Goal: Use online tool/utility: Utilize a website feature to perform a specific function

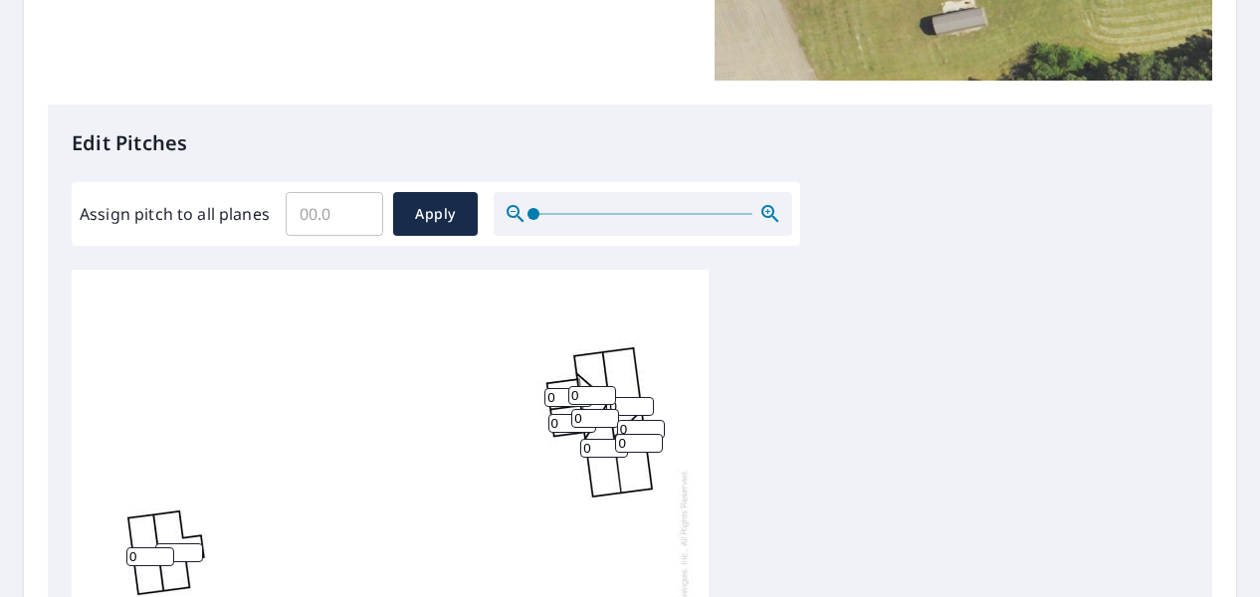
scroll to position [597, 0]
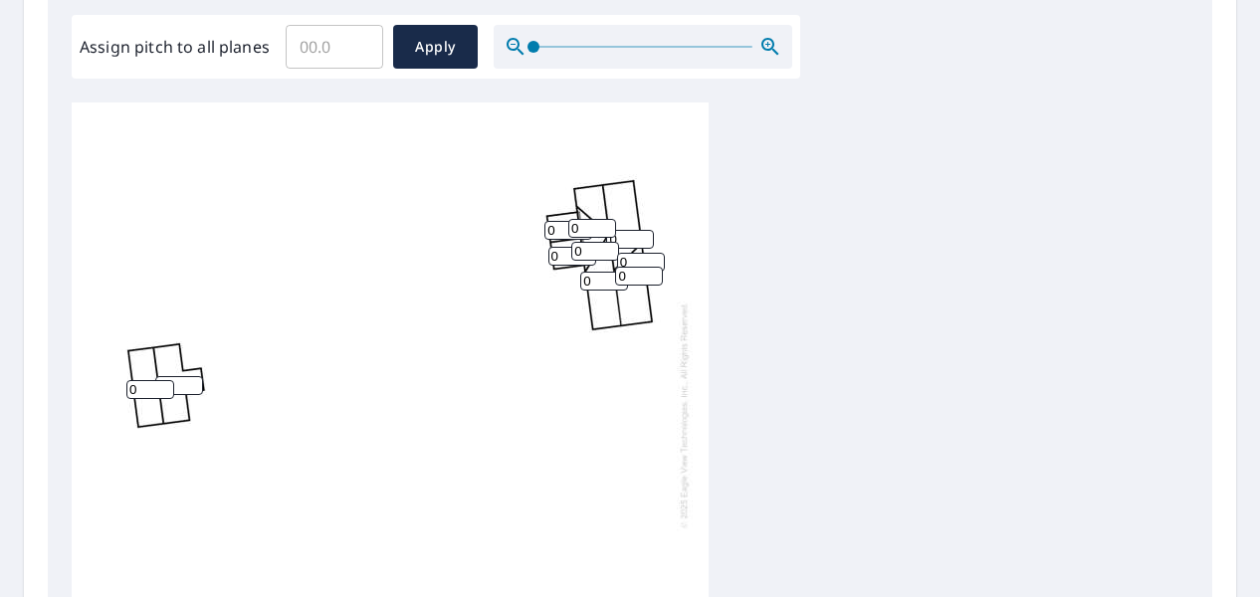
click at [594, 237] on input "0" at bounding box center [592, 228] width 48 height 19
type input "0"
type input "3"
click at [645, 235] on input "1" at bounding box center [630, 239] width 48 height 19
click at [645, 235] on input "2" at bounding box center [630, 239] width 48 height 19
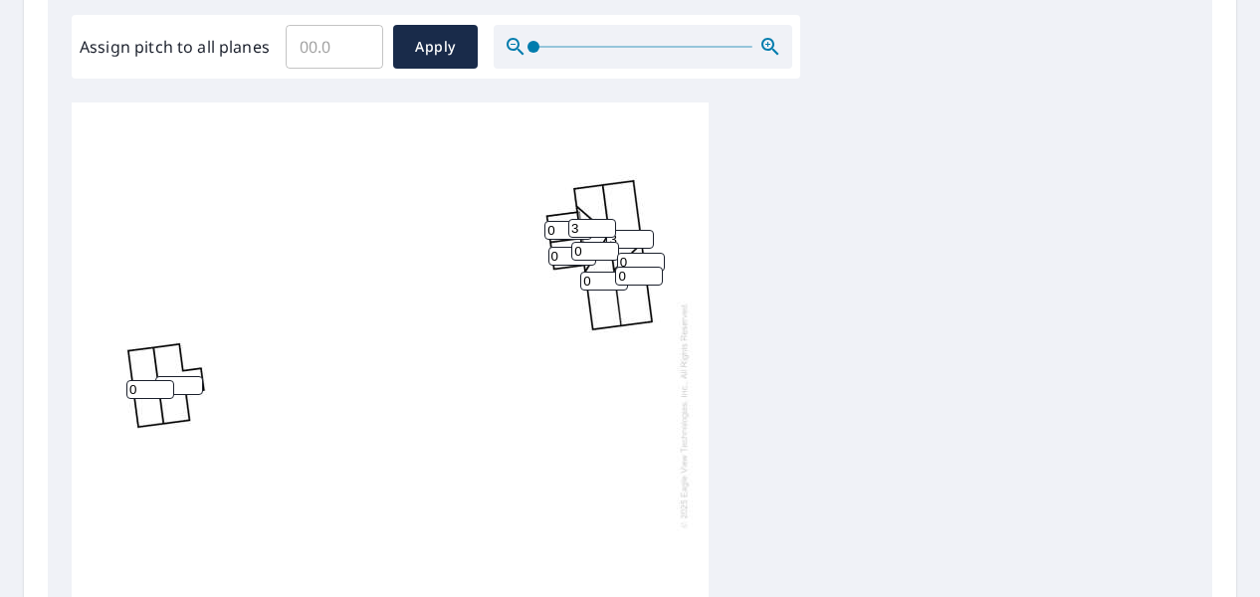
type input "3"
click at [645, 235] on input "3" at bounding box center [630, 239] width 48 height 19
click at [653, 258] on input "1" at bounding box center [641, 262] width 48 height 19
click at [653, 258] on input "2" at bounding box center [641, 262] width 48 height 19
type input "3"
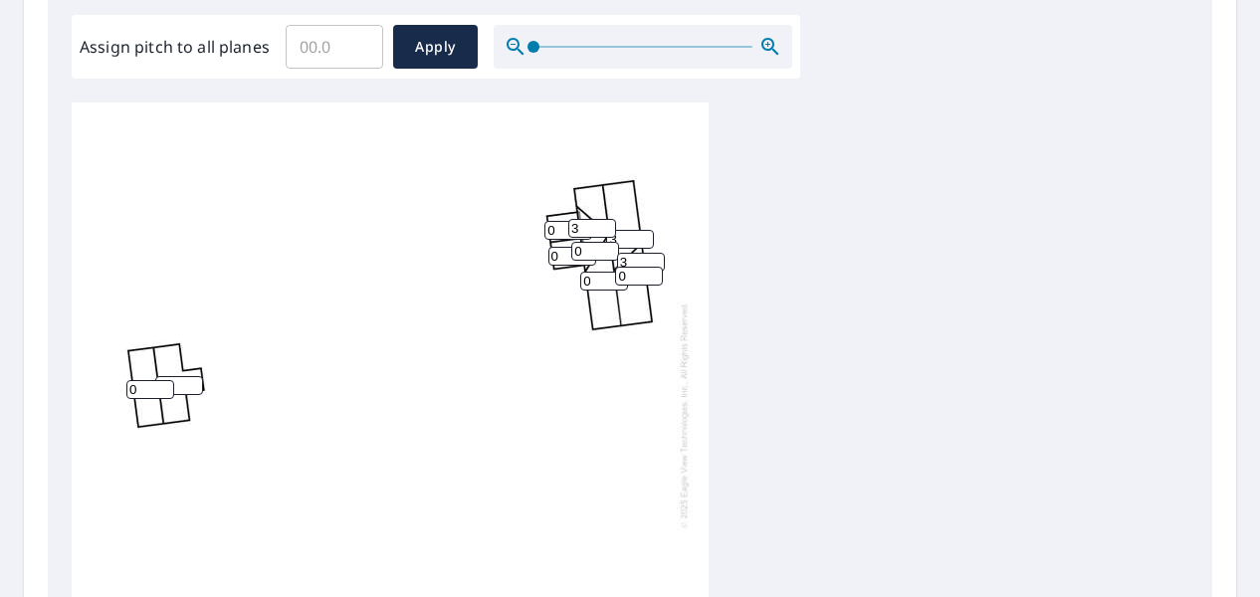
click at [653, 258] on input "3" at bounding box center [641, 262] width 48 height 19
click at [653, 276] on input "1" at bounding box center [639, 276] width 48 height 19
click at [653, 276] on input "2" at bounding box center [639, 276] width 48 height 19
type input "3"
click at [653, 275] on input "3" at bounding box center [639, 276] width 48 height 19
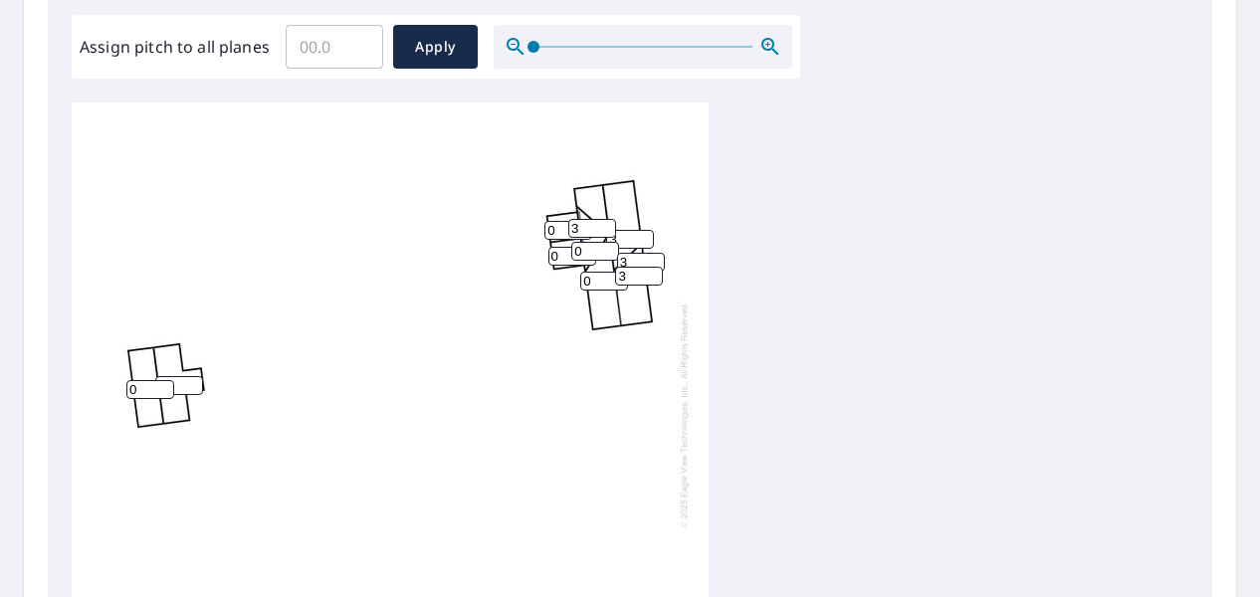
click at [604, 283] on input "0" at bounding box center [604, 281] width 48 height 19
type input "3"
click at [609, 246] on input "1" at bounding box center [595, 251] width 48 height 19
click at [609, 246] on input "2" at bounding box center [595, 251] width 48 height 19
type input "3"
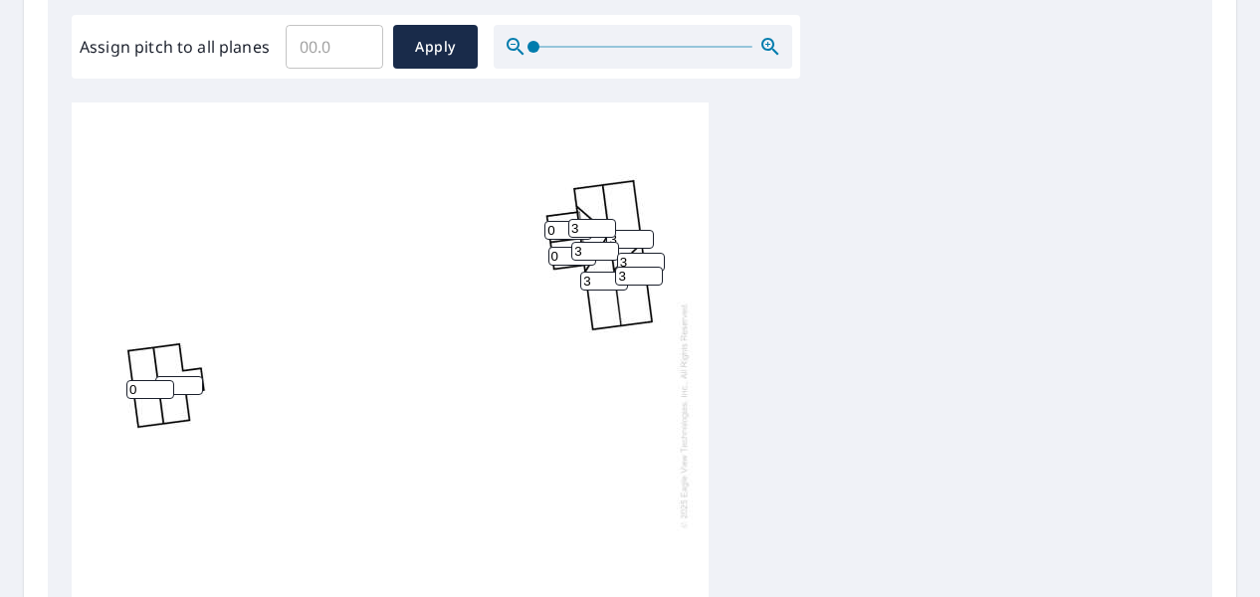
click at [609, 246] on input "3" at bounding box center [595, 251] width 48 height 19
click at [559, 230] on input "0" at bounding box center [569, 230] width 48 height 19
type input "3"
click at [563, 260] on input "0" at bounding box center [573, 256] width 48 height 19
type input "3"
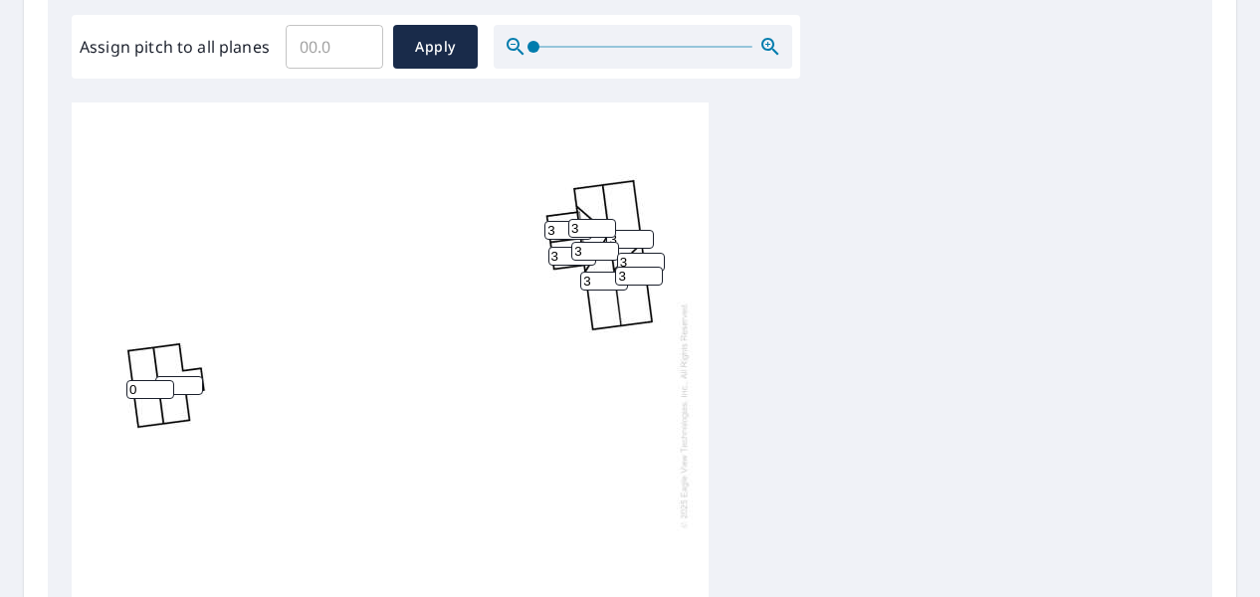
click at [412, 245] on div "3 3 0 0 0 0 3 3 3 3 0 3 0 3" at bounding box center [390, 415] width 637 height 625
click at [421, 48] on span "Apply" at bounding box center [435, 47] width 53 height 25
click at [351, 39] on input "0.1" at bounding box center [335, 47] width 98 height 56
click at [351, 39] on input "0.2" at bounding box center [335, 47] width 98 height 56
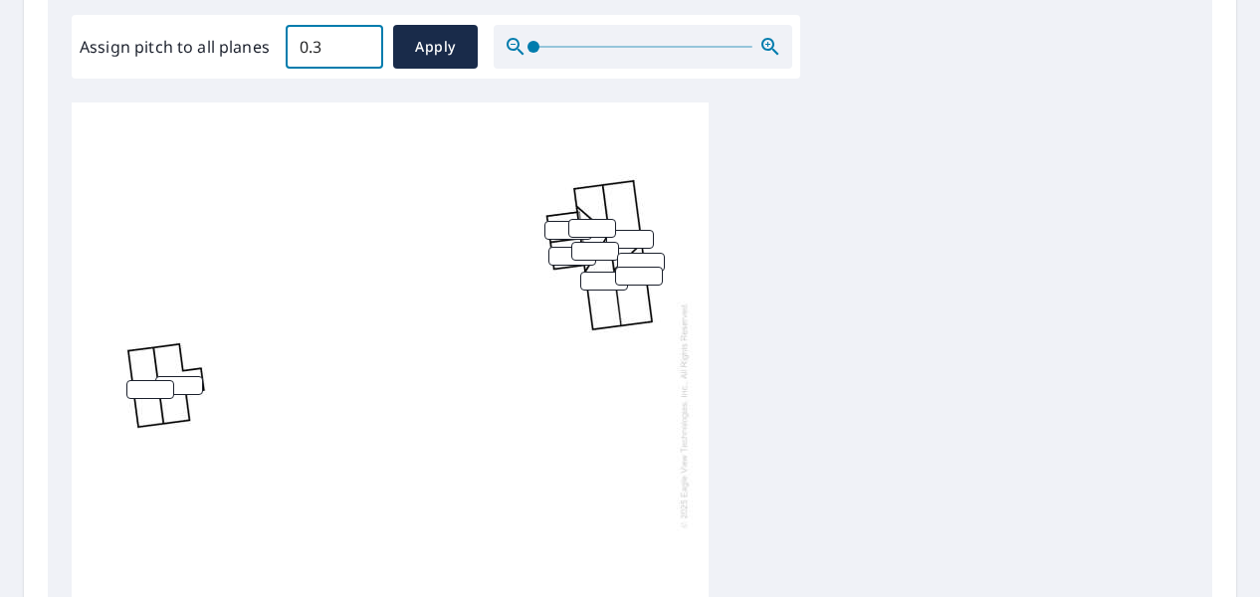
click at [351, 39] on input "0.3" at bounding box center [335, 47] width 98 height 56
click at [351, 39] on input "0.4" at bounding box center [335, 47] width 98 height 56
drag, startPoint x: 328, startPoint y: 41, endPoint x: 243, endPoint y: 68, distance: 88.8
click at [243, 68] on div "Assign pitch to all planes 0.4 ​ Apply" at bounding box center [436, 47] width 713 height 44
type input "3"
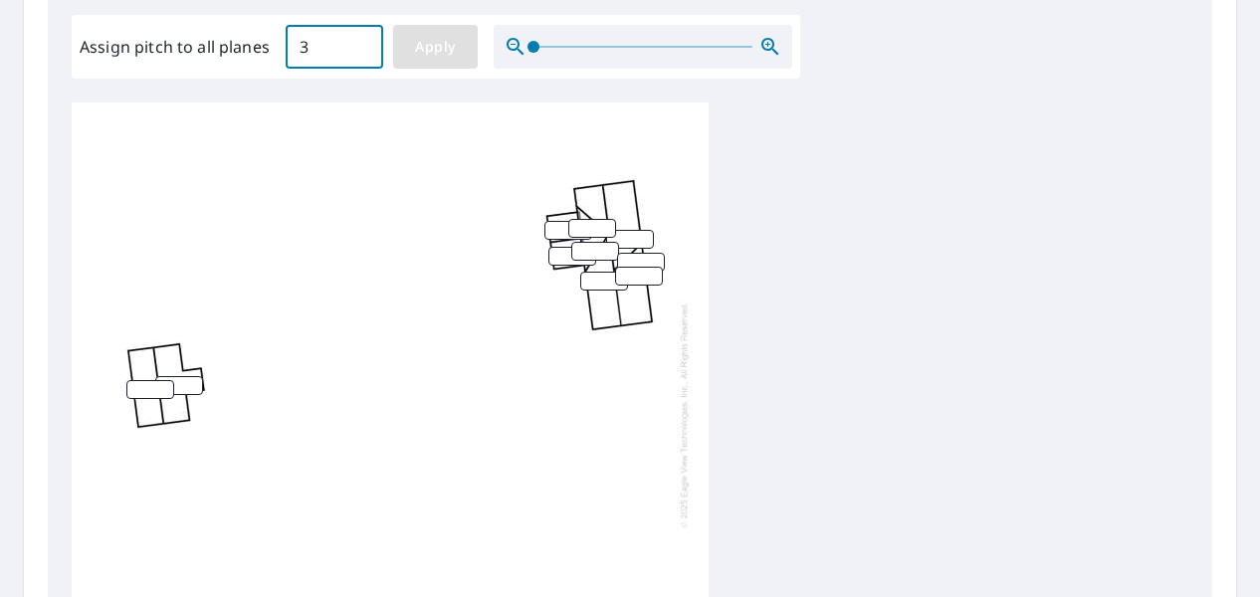
click at [438, 47] on span "Apply" at bounding box center [435, 47] width 53 height 25
type input "3"
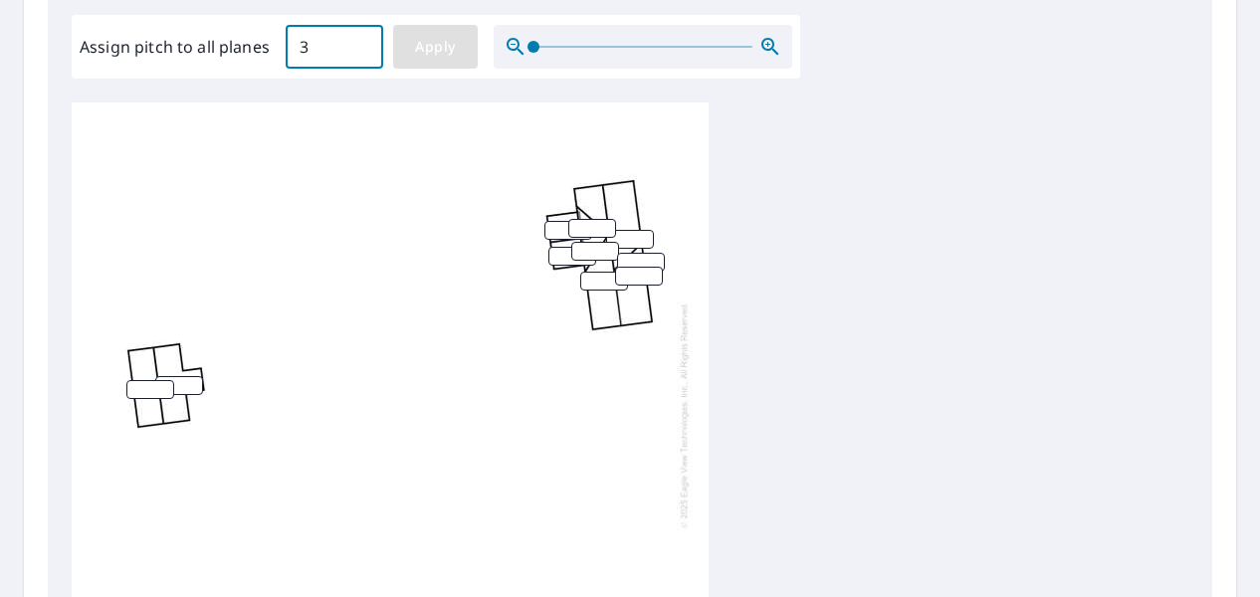
type input "3"
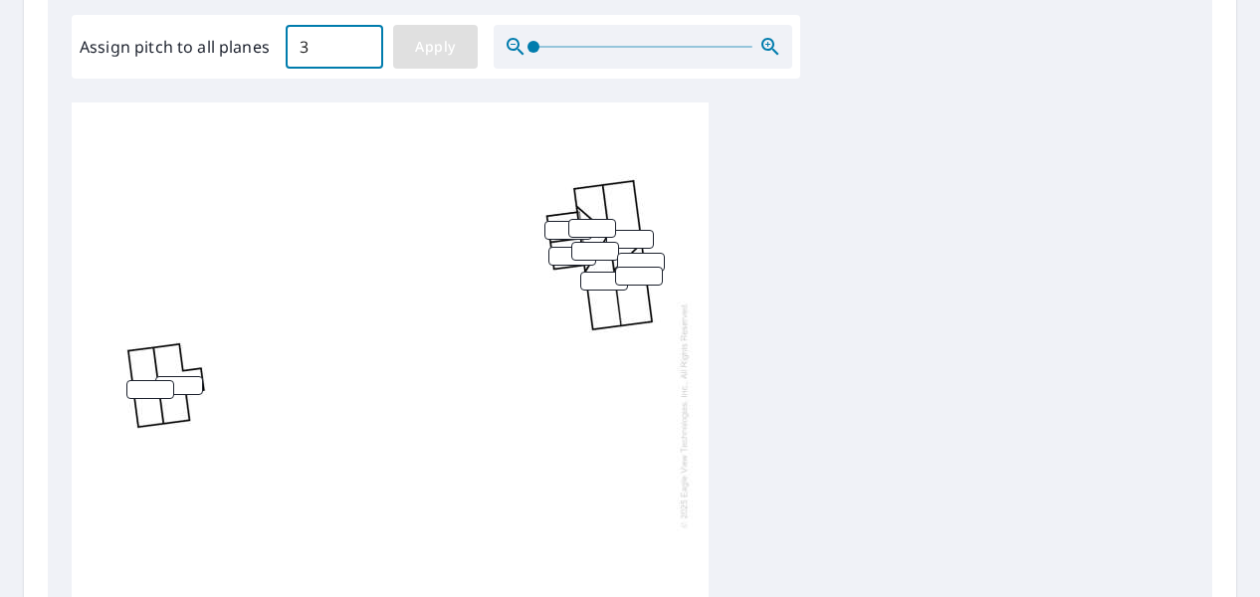
type input "3"
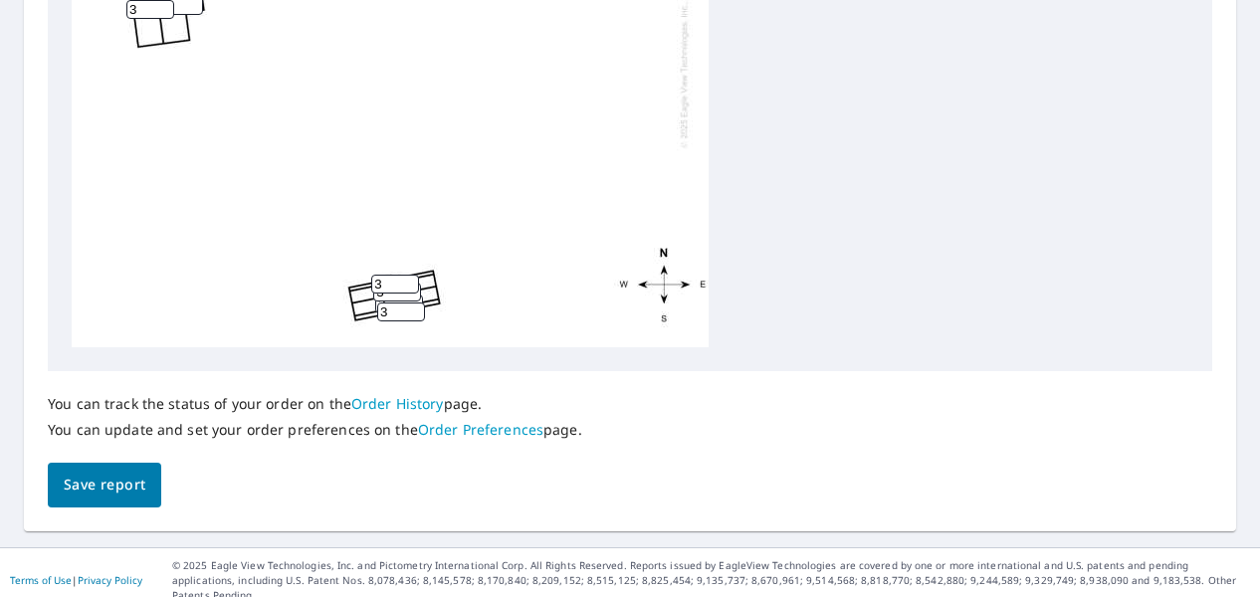
scroll to position [20, 0]
click at [403, 298] on input "3" at bounding box center [401, 307] width 48 height 19
click at [410, 270] on input "4" at bounding box center [395, 279] width 48 height 19
click at [410, 270] on input "5" at bounding box center [395, 279] width 48 height 19
click at [410, 270] on input "6" at bounding box center [395, 279] width 48 height 19
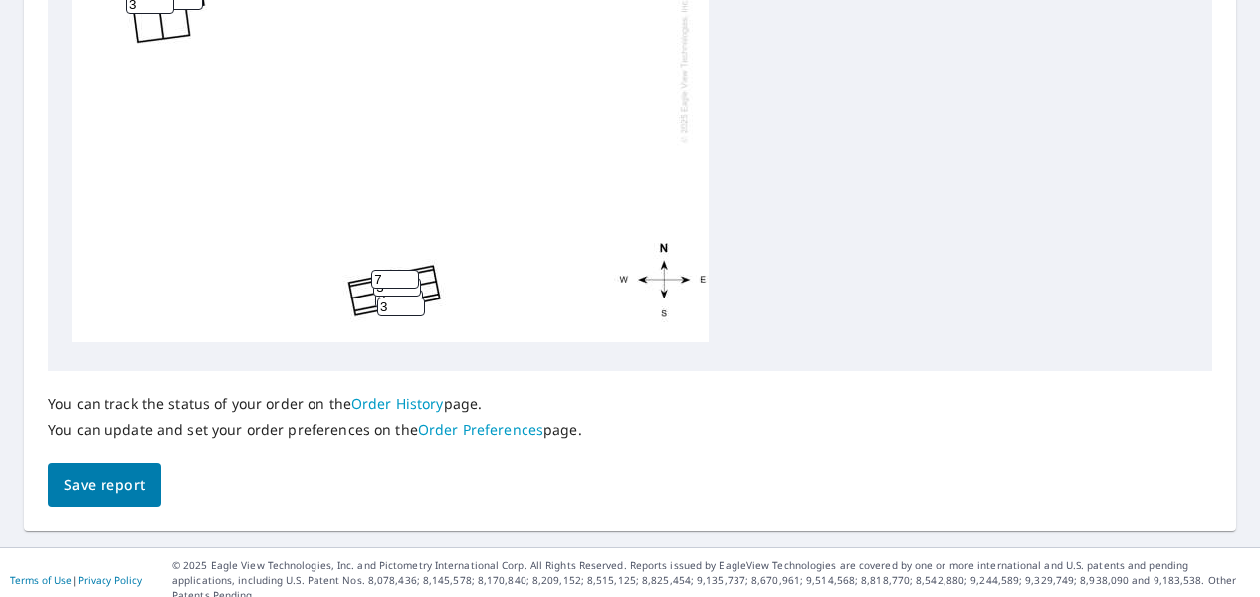
click at [410, 270] on input "7" at bounding box center [395, 279] width 48 height 19
click at [410, 270] on input "8" at bounding box center [395, 279] width 48 height 19
click at [410, 270] on input "9" at bounding box center [395, 279] width 48 height 19
click at [410, 270] on input "10" at bounding box center [395, 279] width 48 height 19
click at [410, 270] on input "11" at bounding box center [395, 279] width 48 height 19
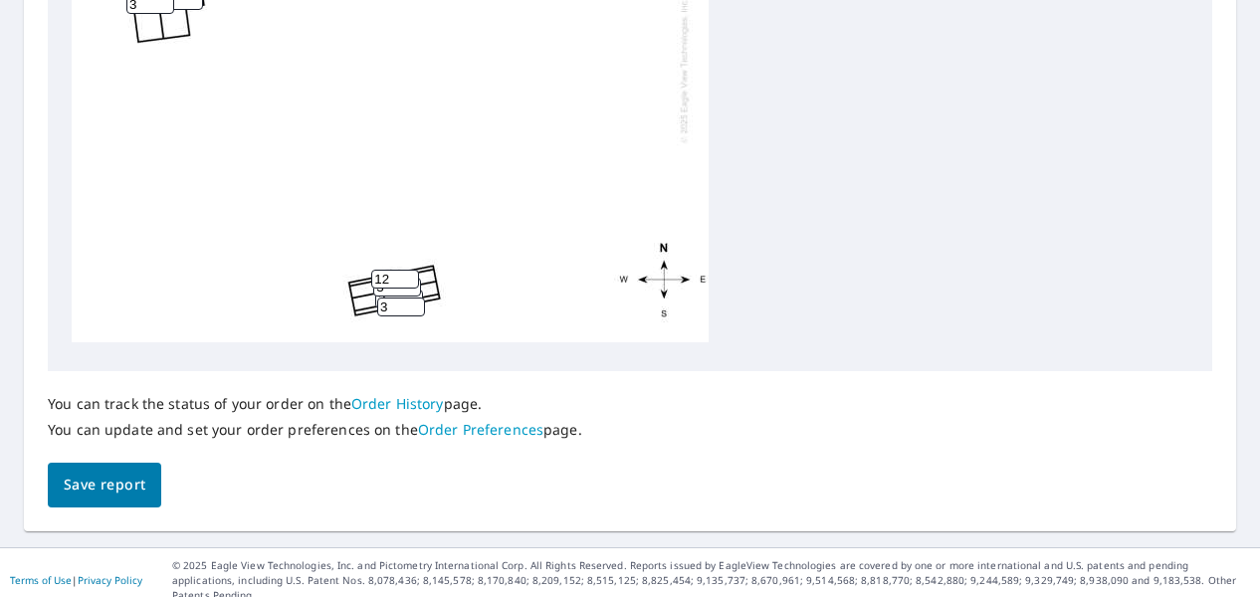
type input "12"
click at [410, 270] on input "12" at bounding box center [395, 279] width 48 height 19
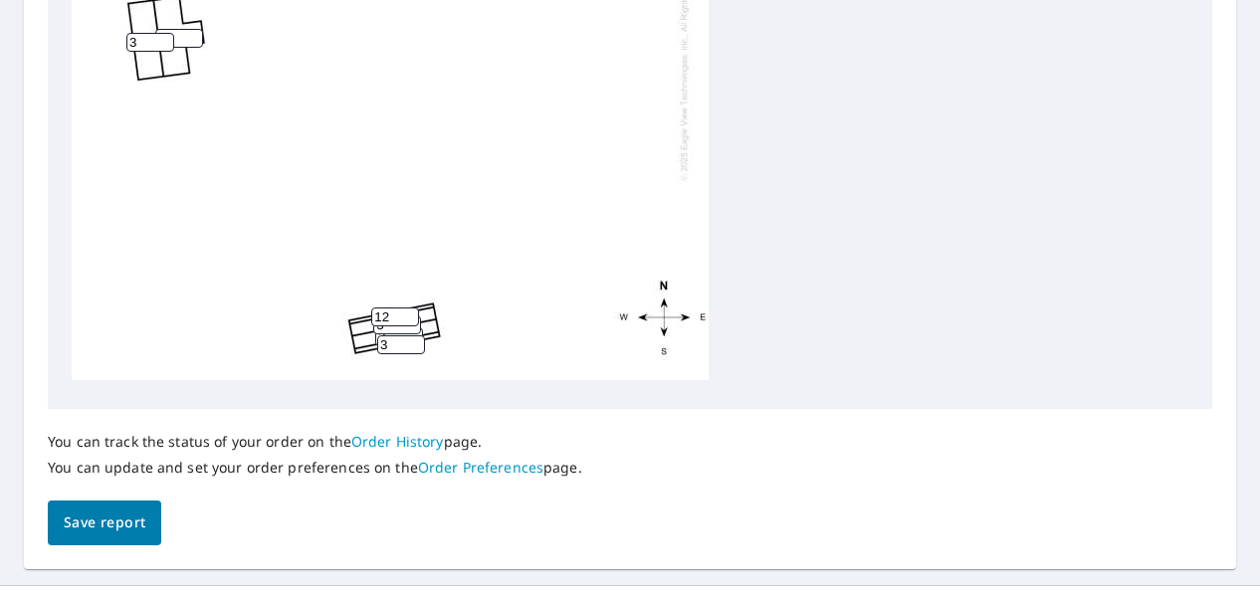
scroll to position [978, 0]
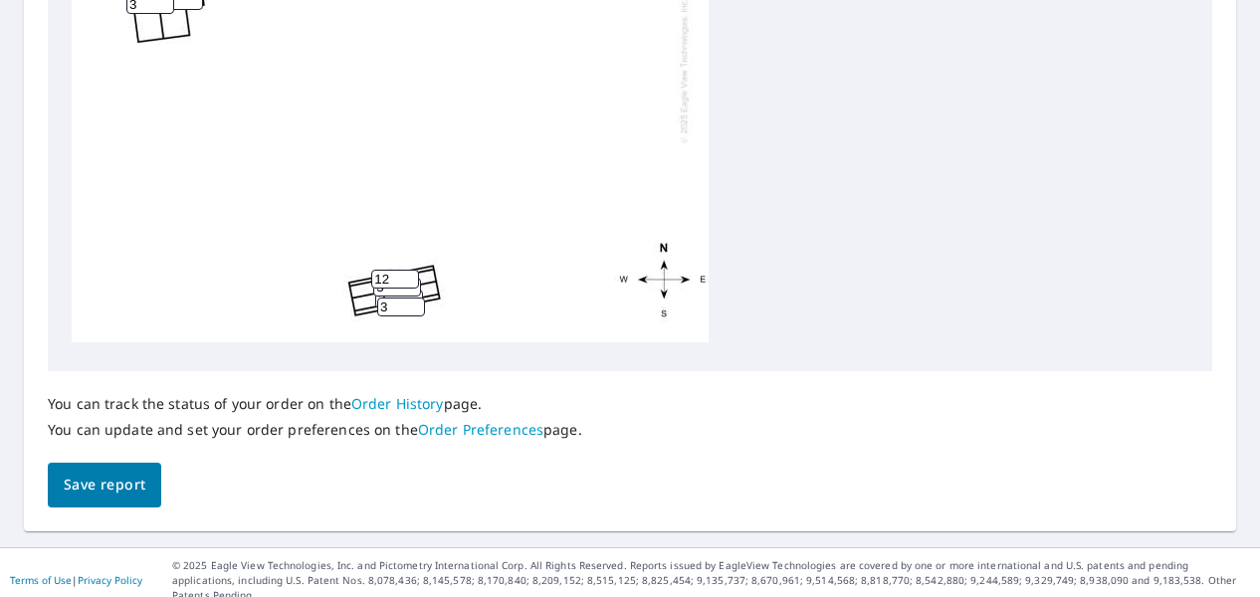
click at [131, 495] on span "Save report" at bounding box center [105, 485] width 82 height 25
click at [417, 298] on input "4" at bounding box center [401, 307] width 48 height 19
click at [417, 298] on input "5" at bounding box center [401, 307] width 48 height 19
click at [417, 298] on input "6" at bounding box center [401, 307] width 48 height 19
click at [417, 298] on input "7" at bounding box center [401, 307] width 48 height 19
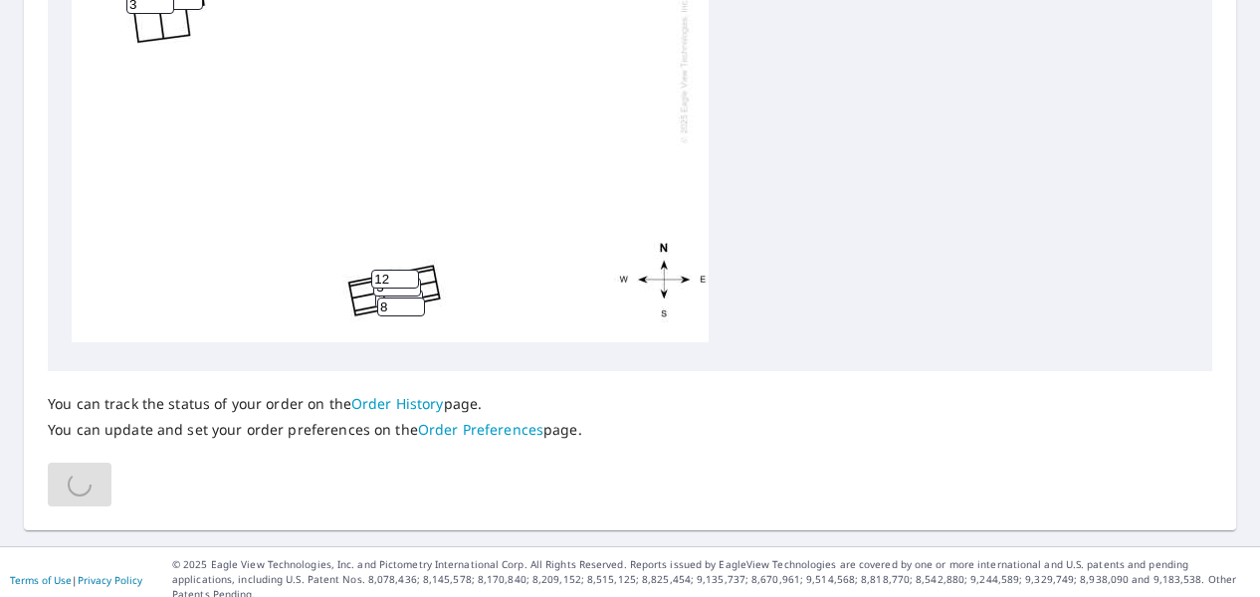
click at [417, 298] on input "8" at bounding box center [401, 307] width 48 height 19
click at [417, 298] on input "9" at bounding box center [401, 307] width 48 height 19
click at [417, 298] on input "10" at bounding box center [401, 307] width 48 height 19
click at [417, 298] on input "11" at bounding box center [401, 307] width 48 height 19
click at [417, 298] on input "12" at bounding box center [401, 307] width 48 height 19
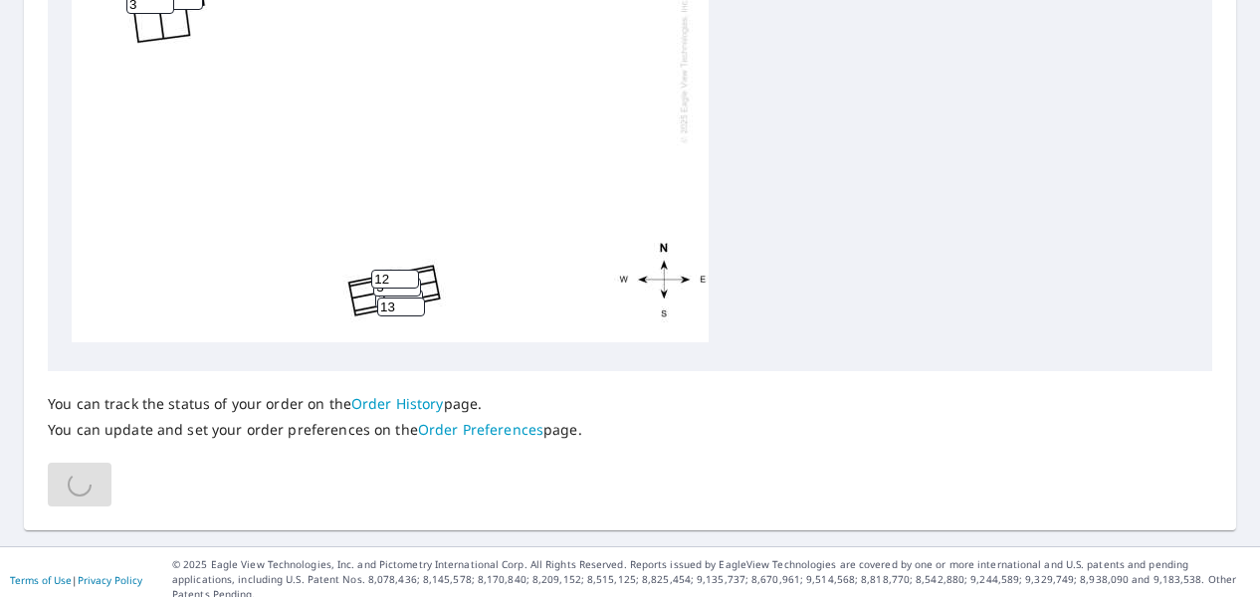
click at [417, 298] on input "13" at bounding box center [401, 307] width 48 height 19
type input "12"
click at [412, 298] on input "12" at bounding box center [401, 307] width 48 height 19
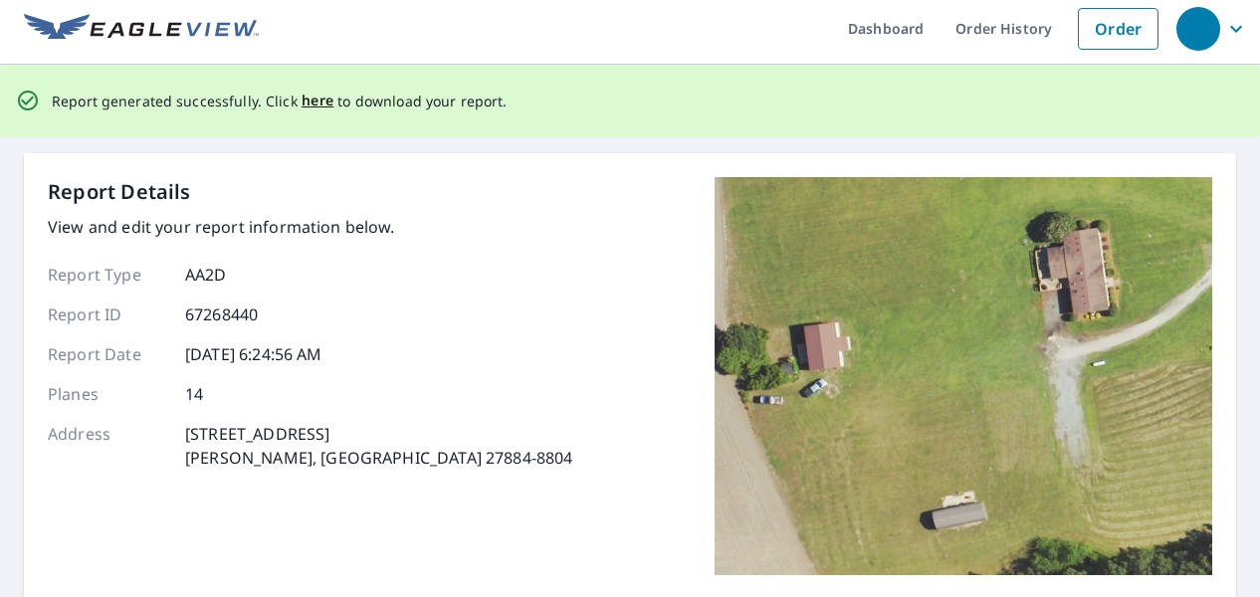
scroll to position [0, 0]
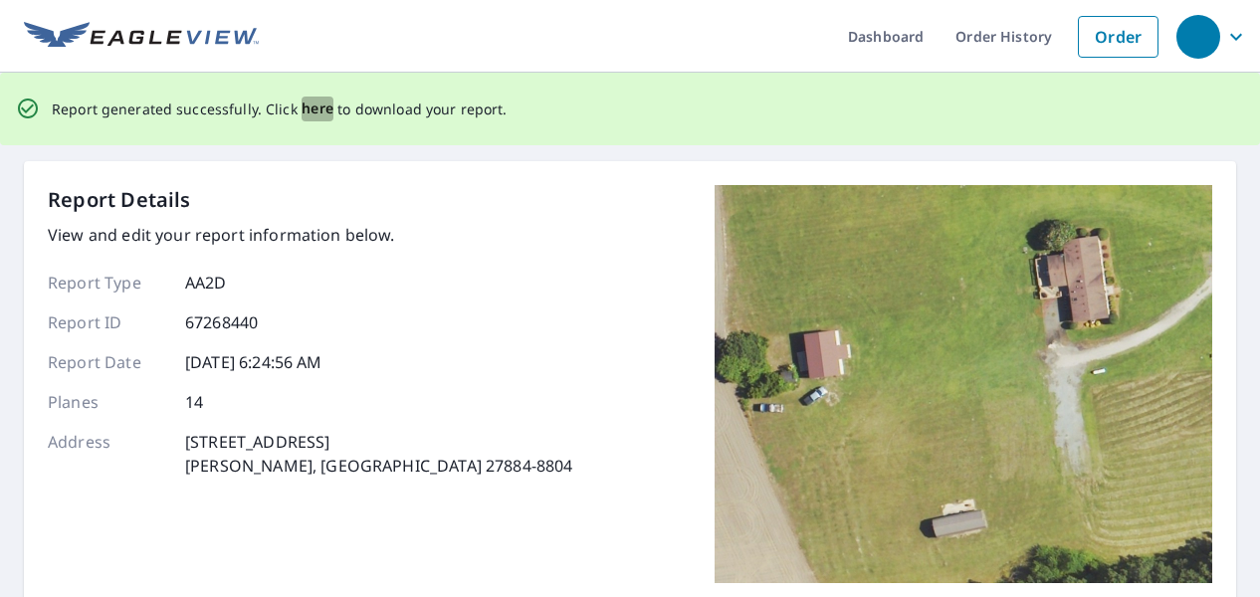
click at [302, 105] on span "here" at bounding box center [318, 109] width 33 height 25
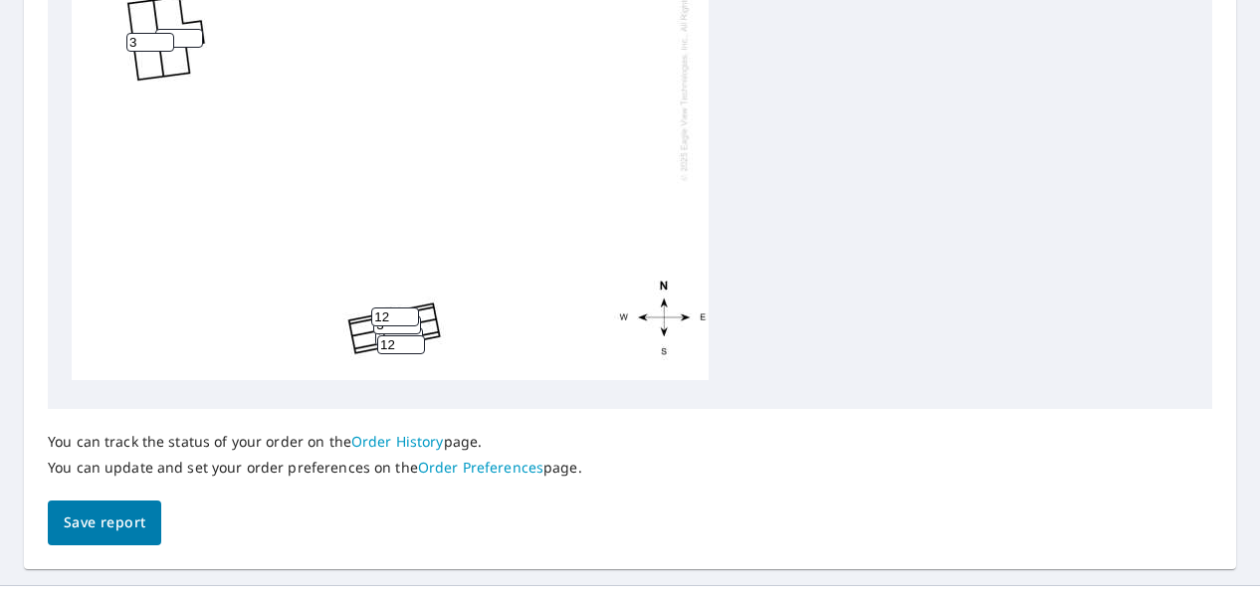
scroll to position [978, 0]
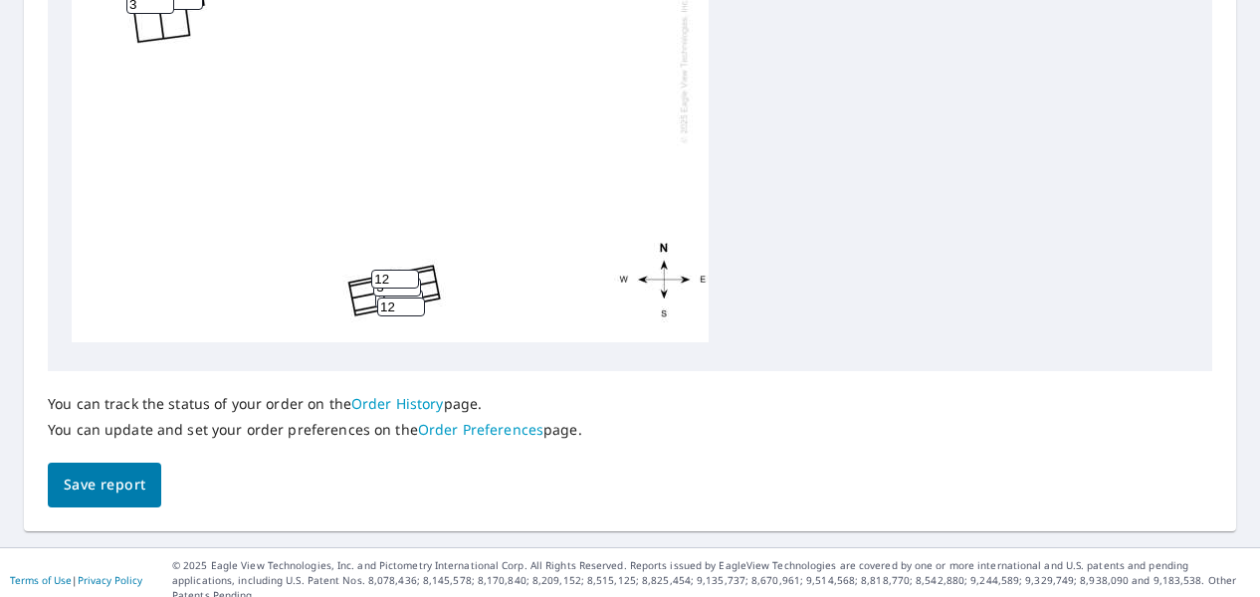
click at [124, 483] on span "Save report" at bounding box center [105, 485] width 82 height 25
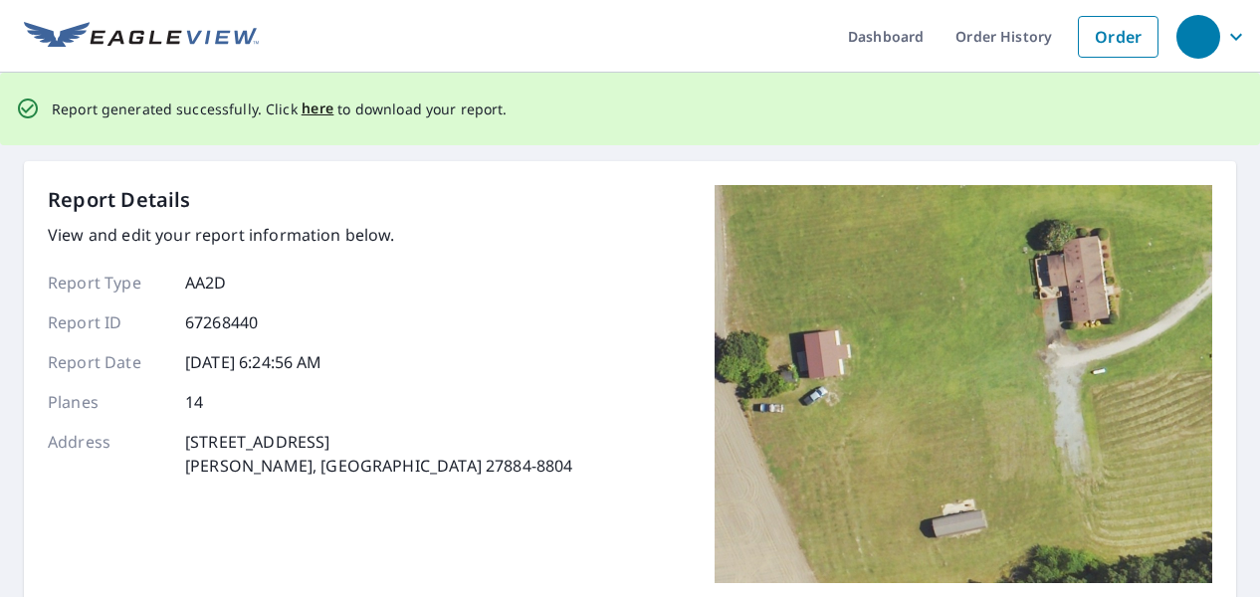
scroll to position [0, 0]
click at [302, 106] on span "here" at bounding box center [318, 109] width 33 height 25
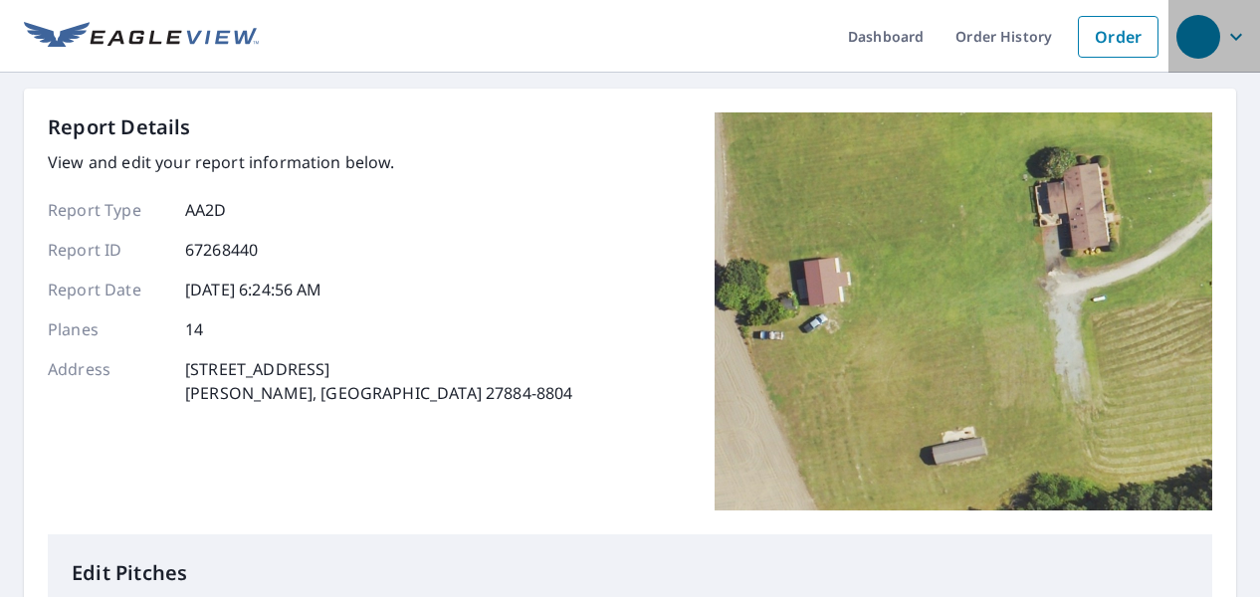
click at [1224, 35] on icon "button" at bounding box center [1236, 37] width 24 height 24
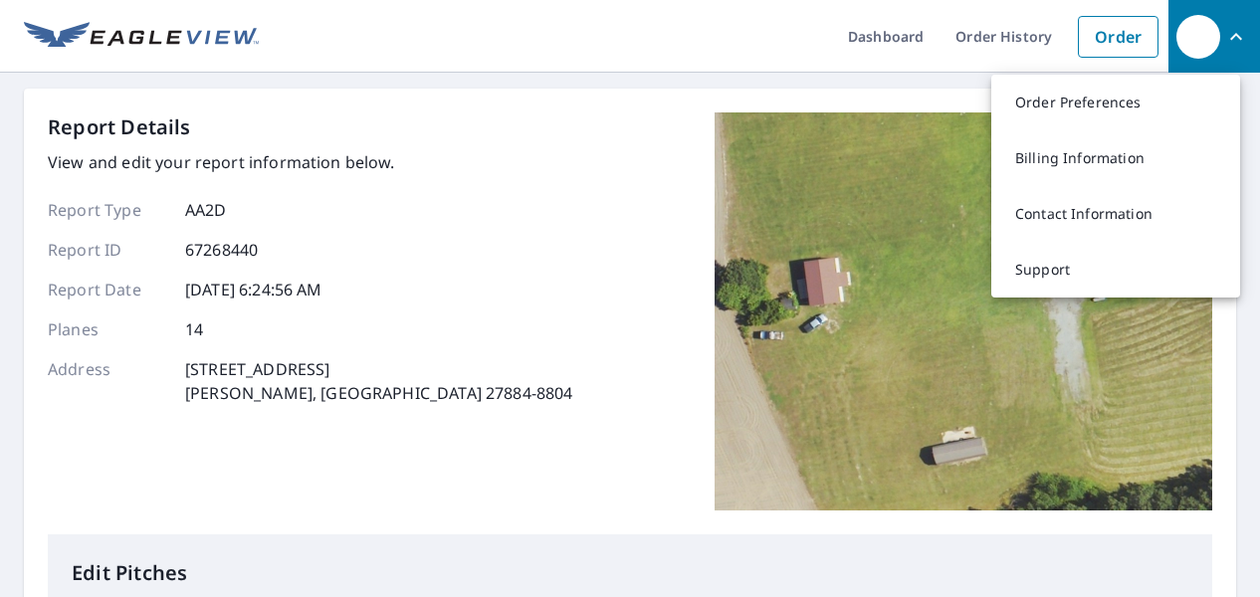
click at [1230, 35] on icon "button" at bounding box center [1236, 36] width 12 height 7
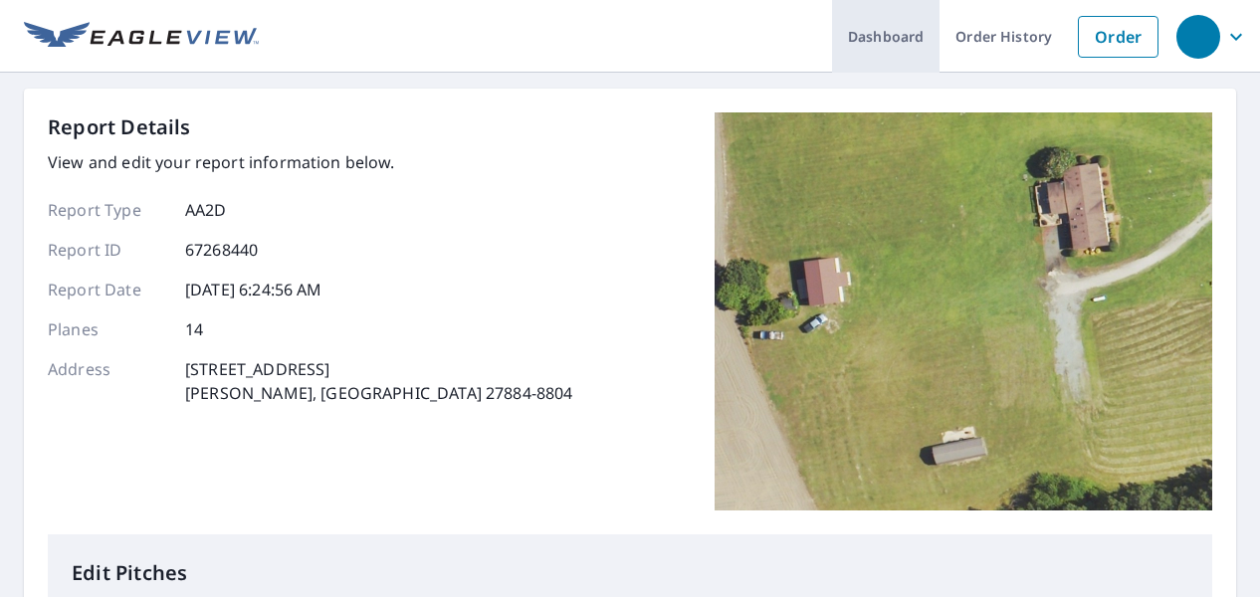
click at [895, 32] on link "Dashboard" at bounding box center [886, 36] width 108 height 73
